Goal: Information Seeking & Learning: Find contact information

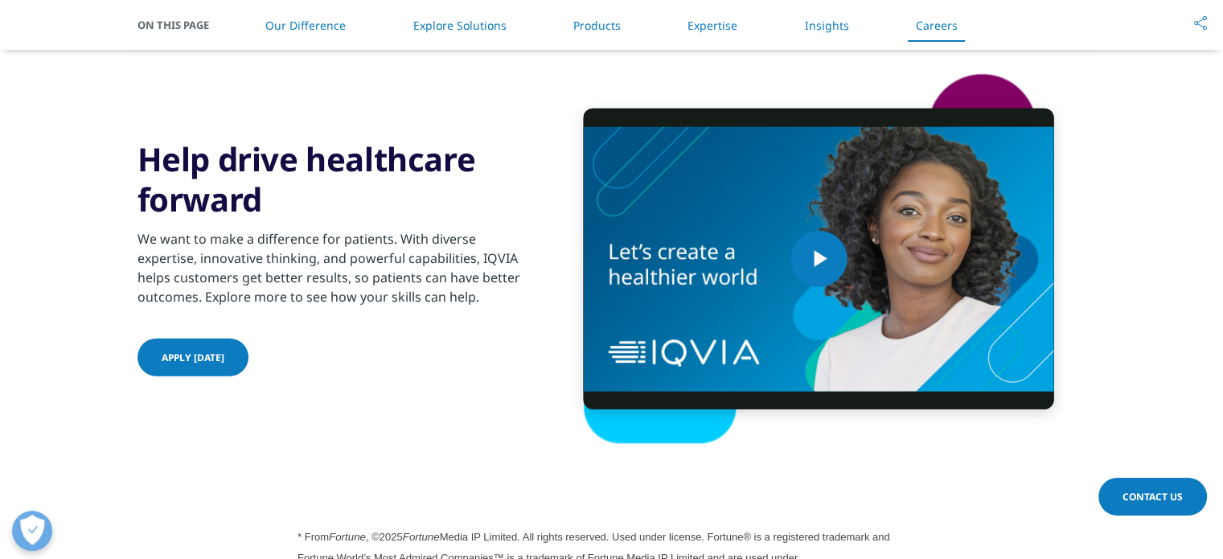
scroll to position [4060, 0]
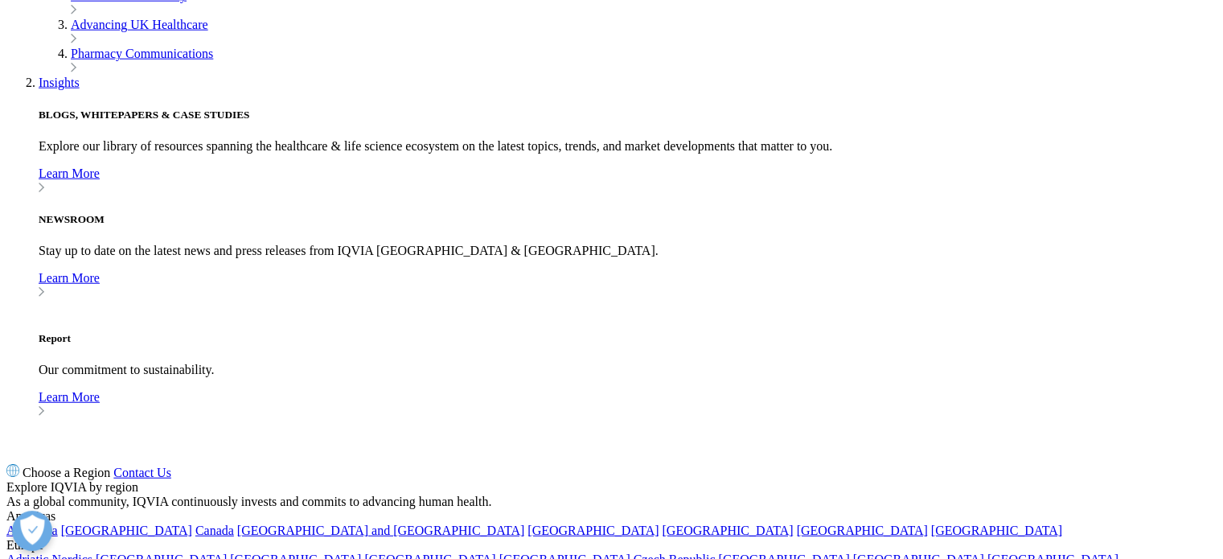
scroll to position [4233, 0]
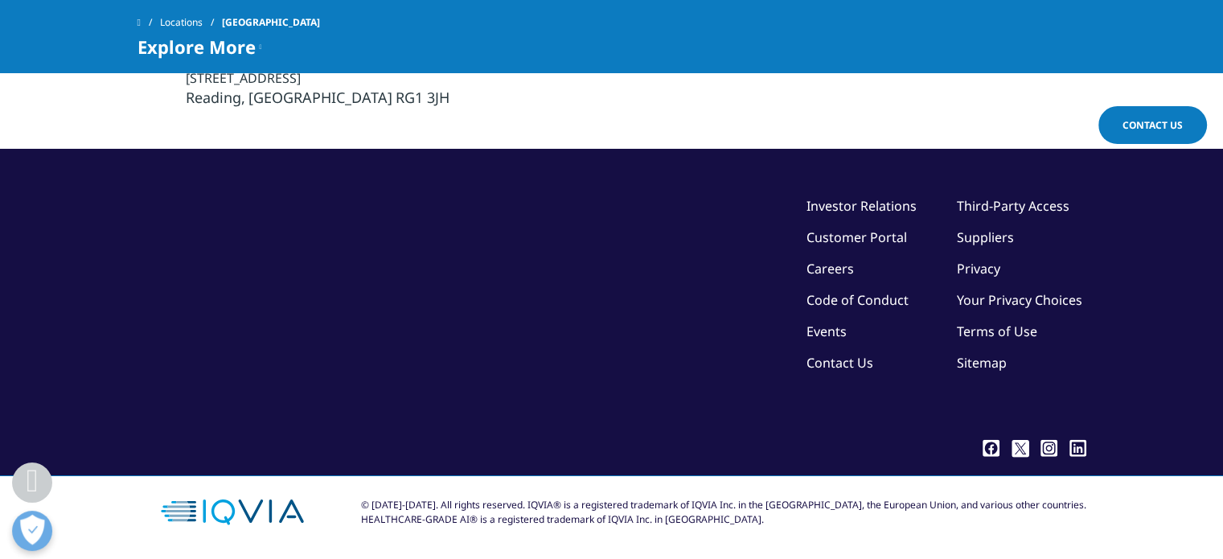
click at [826, 359] on link "Contact Us" at bounding box center [840, 363] width 67 height 18
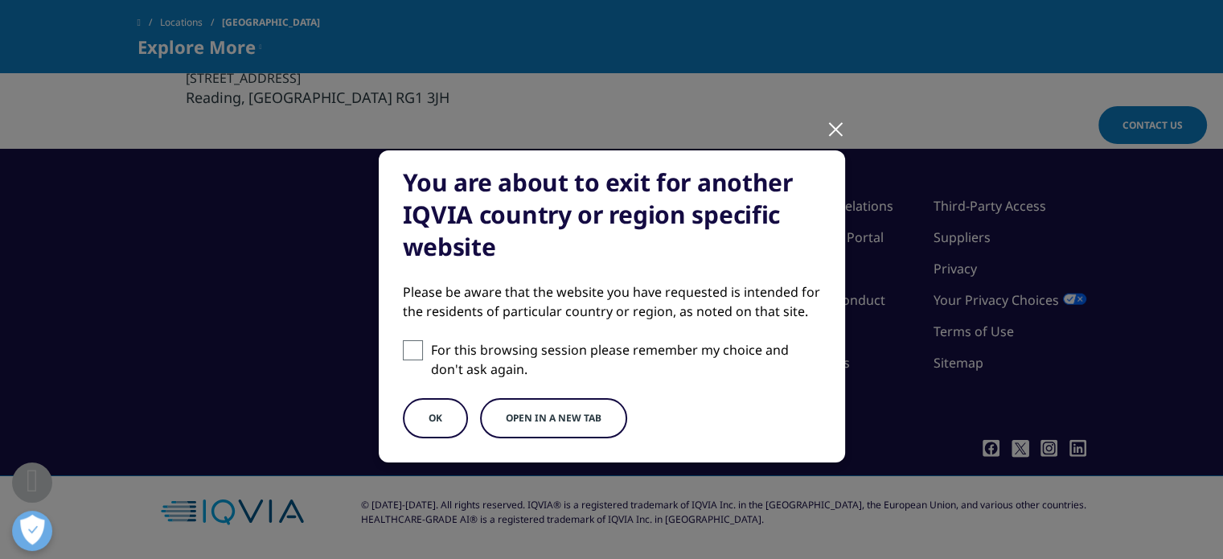
click at [440, 411] on button "OK" at bounding box center [435, 418] width 65 height 40
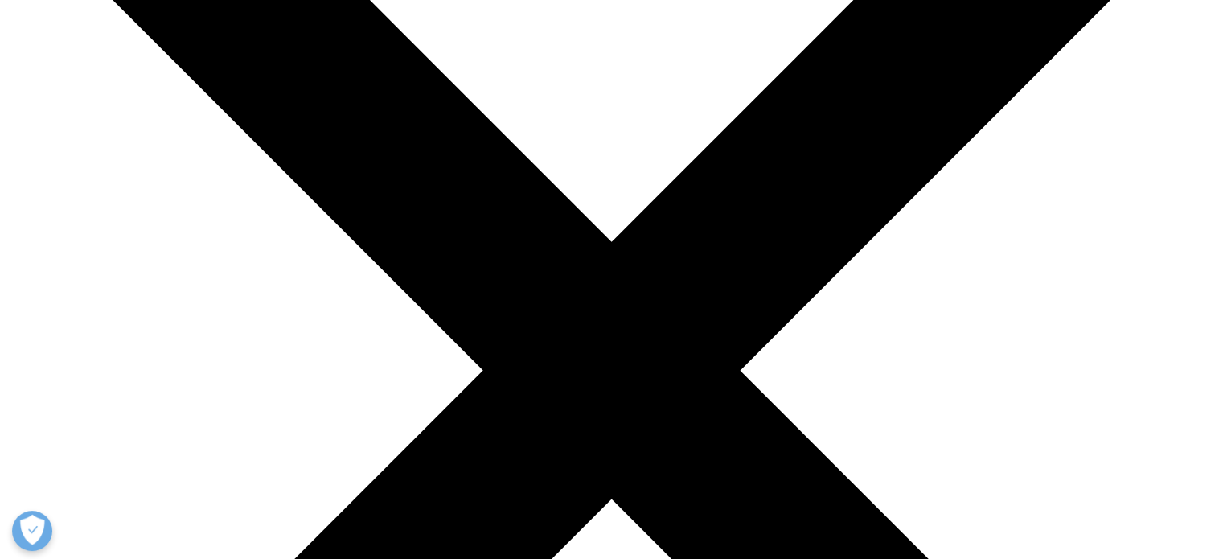
scroll to position [270, 0]
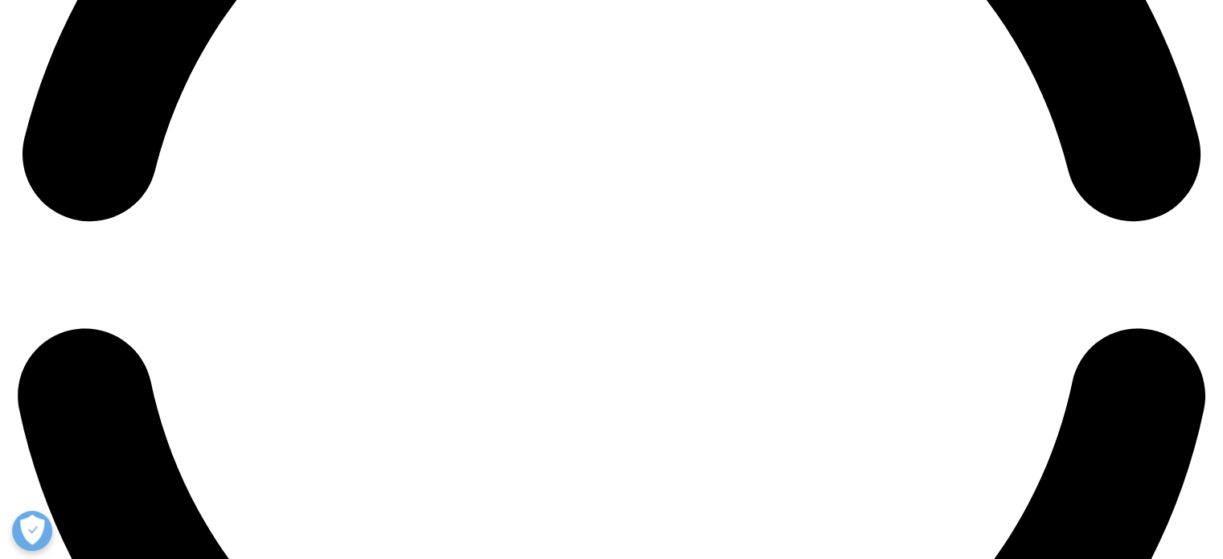
scroll to position [2789, 0]
